Goal: Check status: Check status

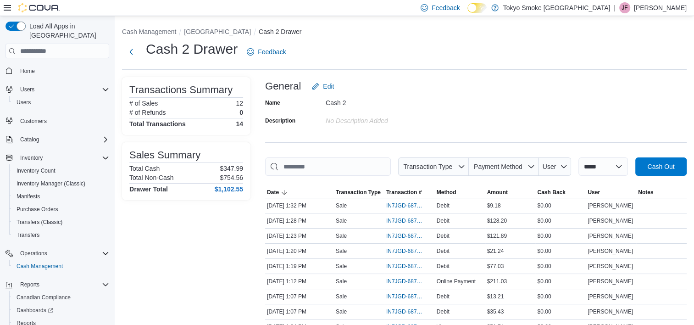
click at [215, 26] on div "**********" at bounding box center [404, 240] width 579 height 449
click at [216, 32] on button "[GEOGRAPHIC_DATA]" at bounding box center [217, 31] width 67 height 7
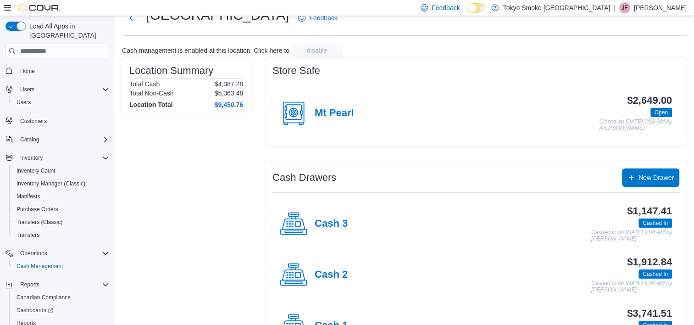
scroll to position [74, 0]
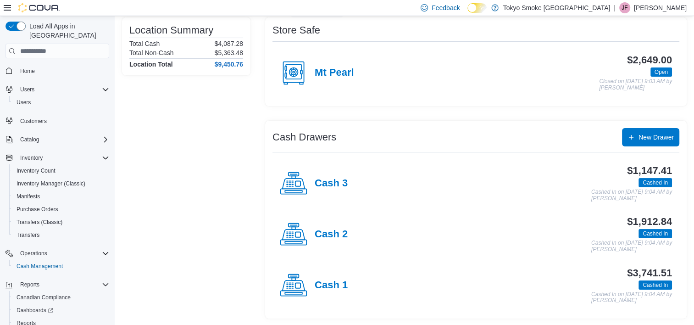
click at [335, 275] on div "Cash 1" at bounding box center [314, 285] width 68 height 28
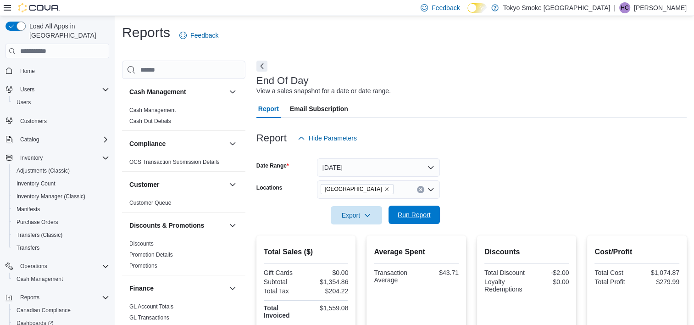
click at [415, 209] on span "Run Report" at bounding box center [414, 214] width 40 height 18
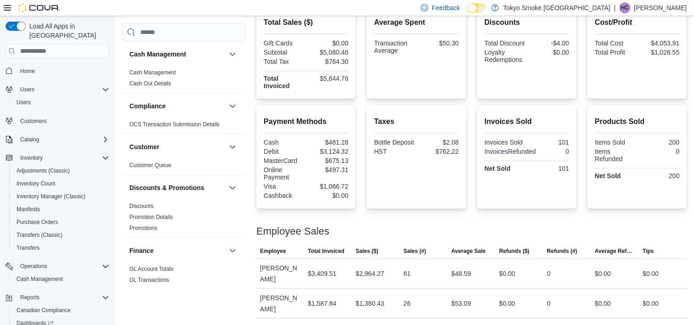
scroll to position [260, 0]
